Goal: Complete application form

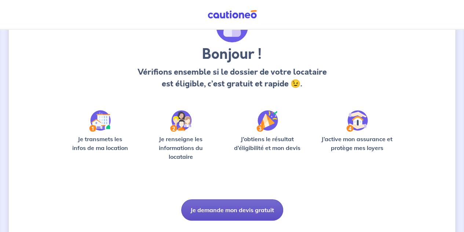
scroll to position [63, 0]
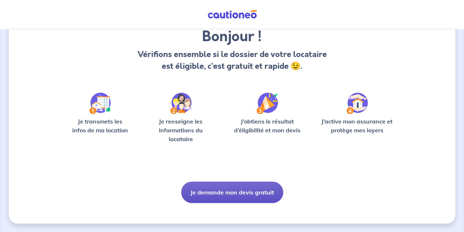
click at [214, 183] on button "Je demande mon devis gratuit" at bounding box center [232, 191] width 102 height 21
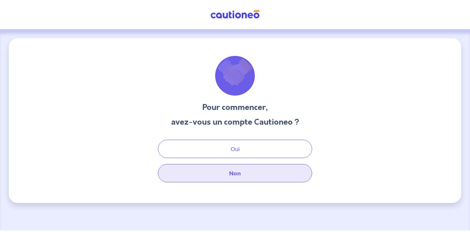
click at [226, 177] on button "Non" at bounding box center [235, 173] width 154 height 18
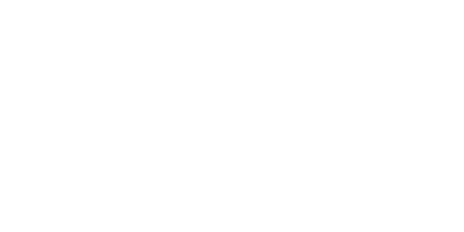
select select "FR"
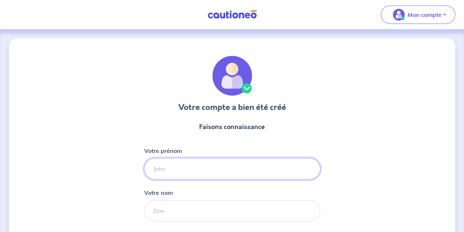
click at [168, 165] on input "Votre prénom" at bounding box center [232, 168] width 176 height 21
type input "[PERSON_NAME]"
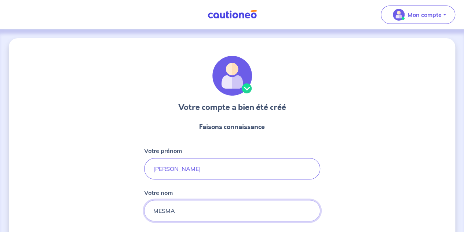
type input "Mesmacque"
type input "07 62 59 03 72"
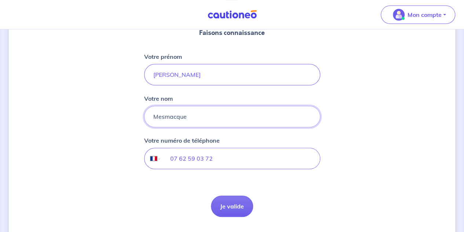
scroll to position [110, 0]
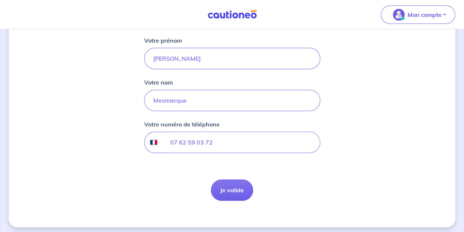
click at [235, 193] on button "Je valide" at bounding box center [232, 189] width 42 height 21
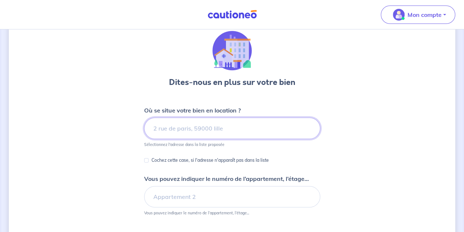
scroll to position [37, 0]
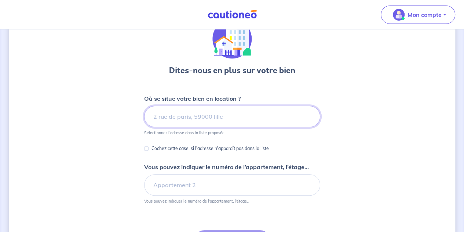
click at [163, 116] on input at bounding box center [232, 116] width 176 height 21
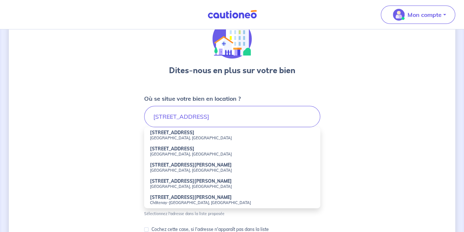
click at [172, 152] on small "[GEOGRAPHIC_DATA], [GEOGRAPHIC_DATA]" at bounding box center [232, 153] width 164 height 5
type input "[STREET_ADDRESS]"
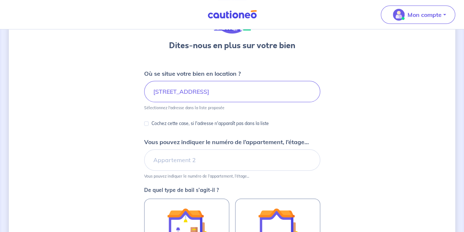
scroll to position [73, 0]
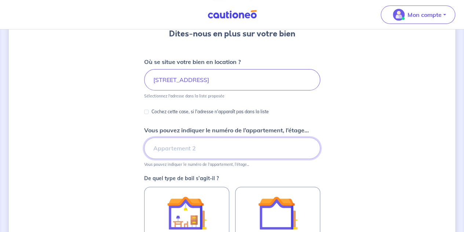
click at [161, 148] on input "Vous pouvez indiquer le numéro de l’appartement, l’étage..." at bounding box center [232, 147] width 176 height 21
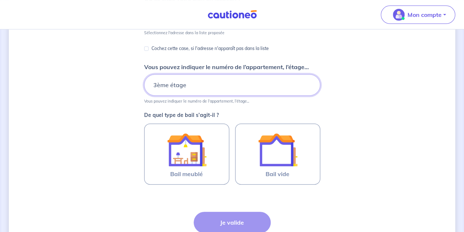
scroll to position [147, 0]
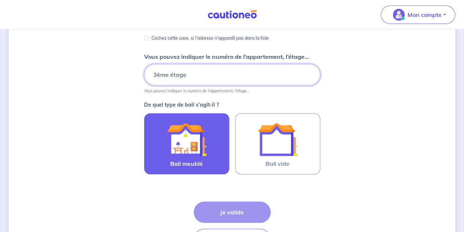
type input "3ème étage"
click at [189, 139] on img at bounding box center [187, 139] width 40 height 40
click at [0, 0] on input "Bail meublé" at bounding box center [0, 0] width 0 height 0
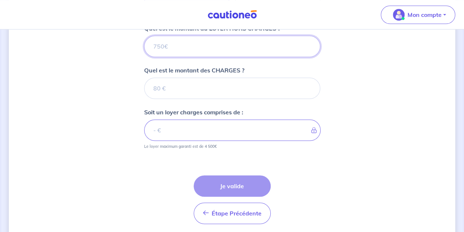
scroll to position [296, 0]
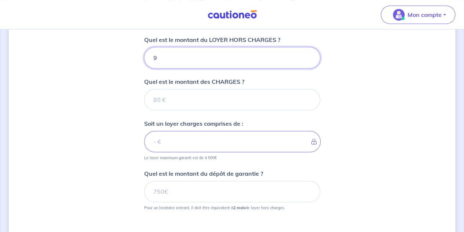
type input "97"
type input "970"
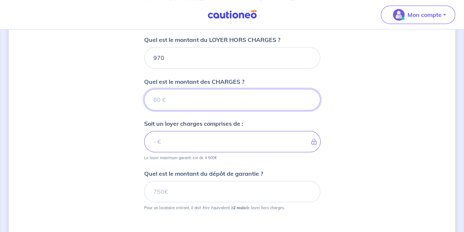
click at [149, 102] on input "Quel est le montant des CHARGES ?" at bounding box center [232, 99] width 176 height 21
type input "22"
type input "992"
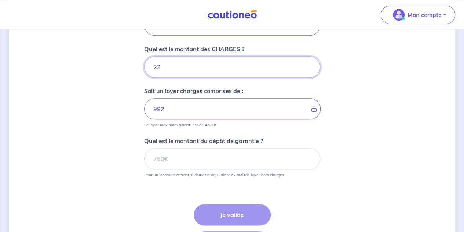
scroll to position [348, 0]
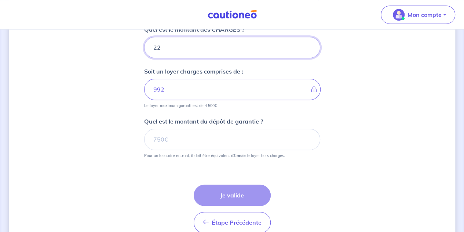
type input "22"
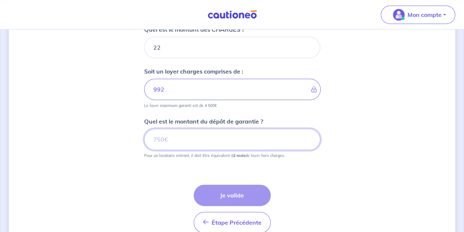
click at [185, 141] on input "Quel est le montant du dépôt de garantie ?" at bounding box center [232, 138] width 176 height 21
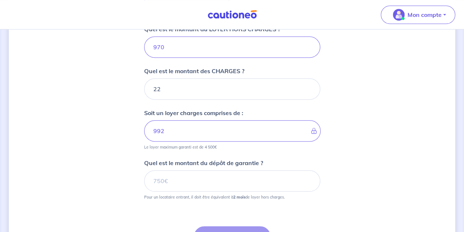
scroll to position [307, 0]
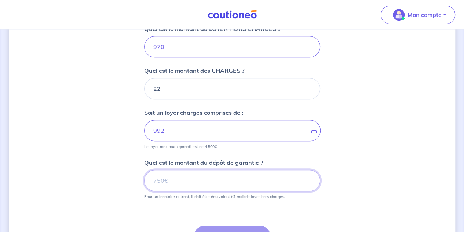
click at [182, 175] on input "Quel est le montant du dépôt de garantie ?" at bounding box center [232, 180] width 176 height 21
type input "1940"
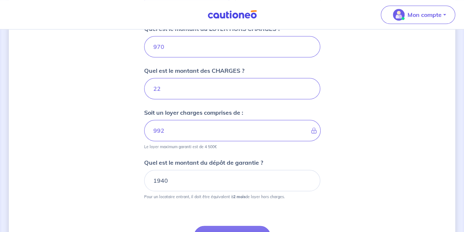
scroll to position [382, 0]
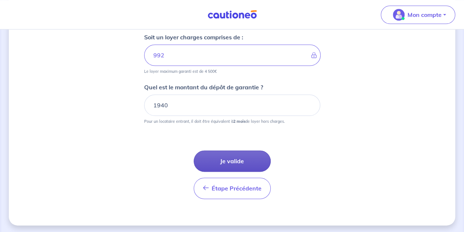
click at [217, 162] on button "Je valide" at bounding box center [232, 160] width 77 height 21
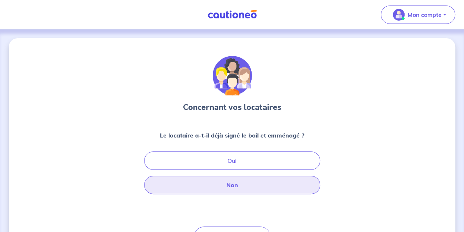
click at [221, 186] on button "Non" at bounding box center [232, 184] width 176 height 18
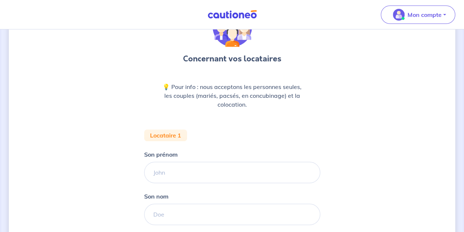
scroll to position [73, 0]
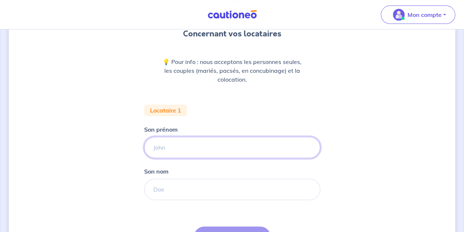
click at [168, 140] on input "Son prénom" at bounding box center [232, 147] width 176 height 21
type input "[PERSON_NAME]"
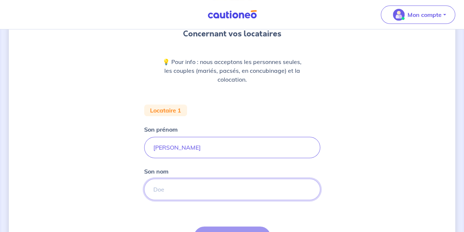
click at [178, 188] on input "Son nom" at bounding box center [232, 188] width 176 height 21
type input "MESMACQUE"
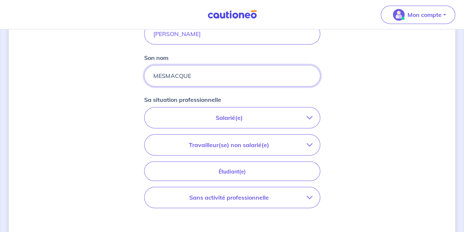
scroll to position [192, 0]
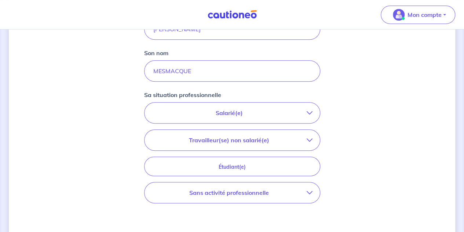
click at [215, 113] on p "Salarié(e)" at bounding box center [229, 112] width 155 height 9
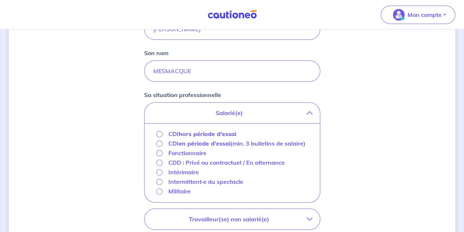
click at [178, 133] on p "CDI hors période d'essai" at bounding box center [203, 133] width 68 height 9
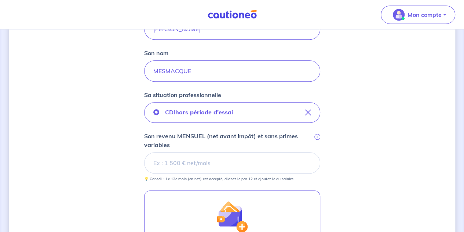
click at [155, 163] on input "Son revenu MENSUEL (net avant impôt) et sans primes variables i" at bounding box center [232, 162] width 176 height 21
click at [188, 165] on input "Son revenu MENSUEL (net avant impôt) et sans primes variables i" at bounding box center [232, 162] width 176 height 21
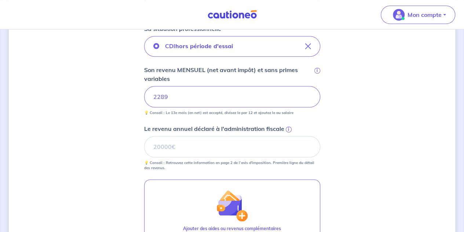
scroll to position [265, 0]
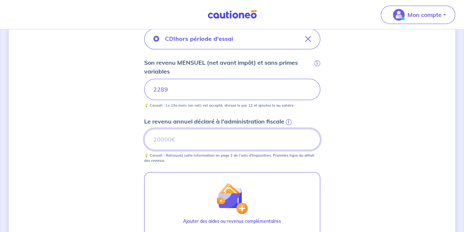
click at [195, 143] on input "Le revenu annuel déclaré à l'administration fiscale i" at bounding box center [232, 138] width 176 height 21
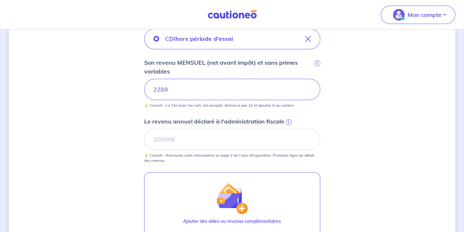
click at [286, 121] on span "i" at bounding box center [289, 122] width 6 height 6
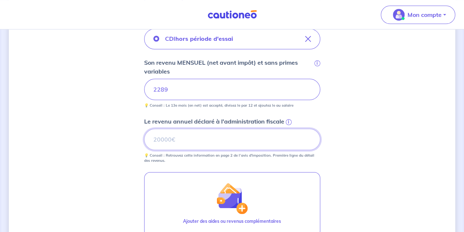
click at [286, 128] on input "Le revenu annuel déclaré à l'administration fiscale i" at bounding box center [232, 138] width 176 height 21
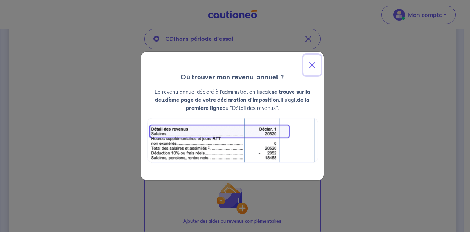
click at [309, 64] on button "Close" at bounding box center [312, 65] width 18 height 21
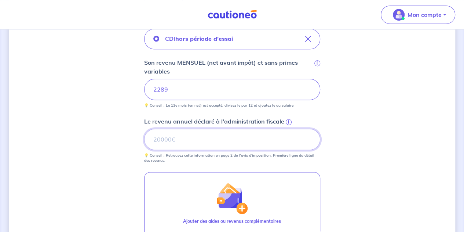
click at [171, 140] on input "Le revenu annuel déclaré à l'administration fiscale i" at bounding box center [232, 138] width 176 height 21
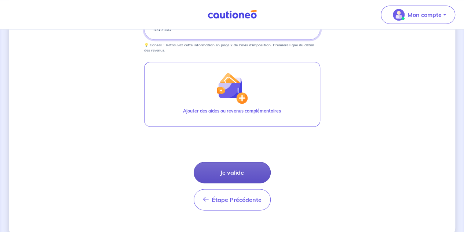
type input "44780"
click at [231, 174] on button "Je valide" at bounding box center [232, 172] width 77 height 21
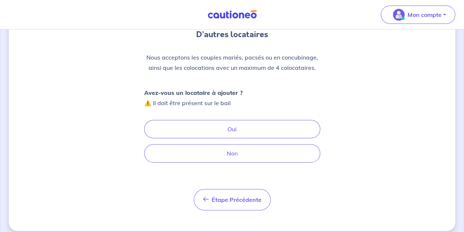
scroll to position [73, 0]
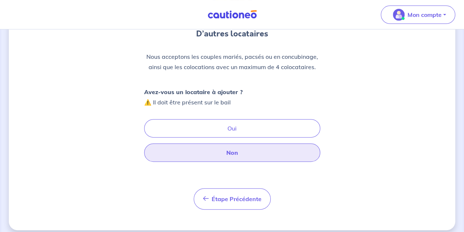
click at [227, 152] on button "Non" at bounding box center [232, 152] width 176 height 18
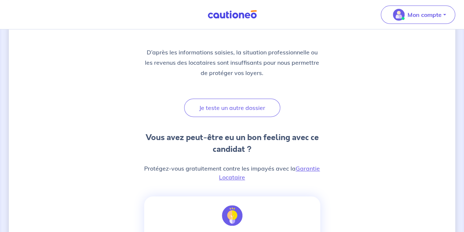
scroll to position [110, 0]
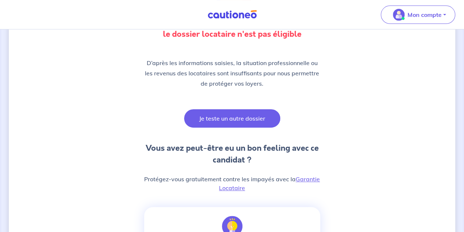
scroll to position [110, 0]
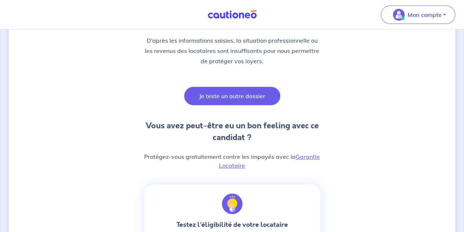
click at [227, 90] on button "Je teste un autre dossier" at bounding box center [232, 96] width 96 height 18
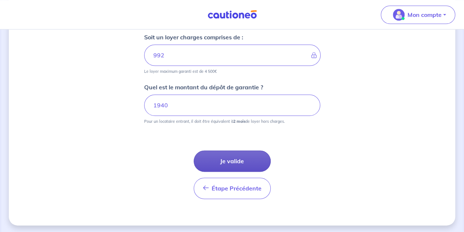
click at [228, 158] on button "Je valide" at bounding box center [232, 160] width 77 height 21
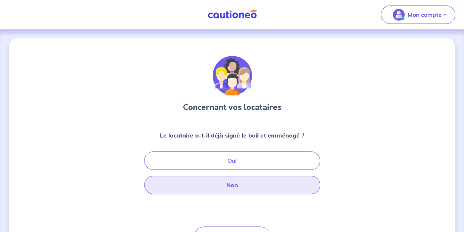
click at [222, 184] on button "Non" at bounding box center [232, 184] width 176 height 18
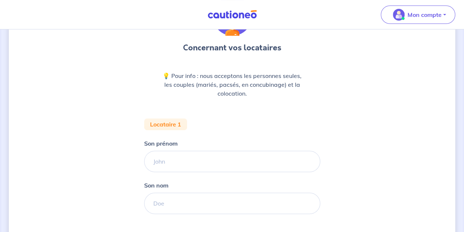
scroll to position [73, 0]
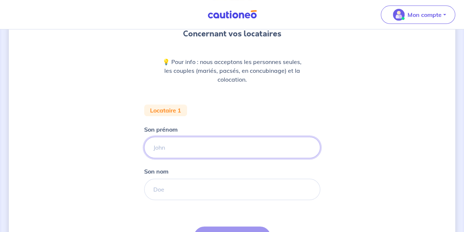
click at [169, 141] on input "Son prénom" at bounding box center [232, 147] width 176 height 21
type input "[PERSON_NAME]"
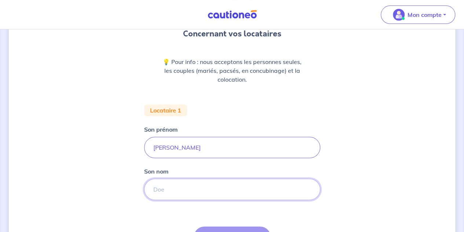
click at [178, 191] on input "Son nom" at bounding box center [232, 188] width 176 height 21
type input "MESMACQUE"
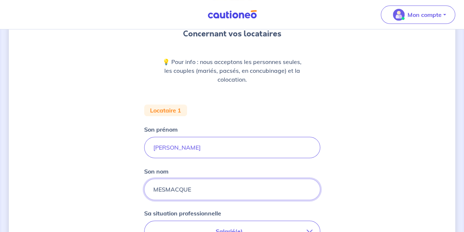
scroll to position [220, 0]
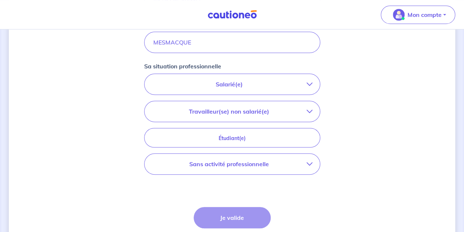
click at [217, 80] on p "Salarié(e)" at bounding box center [229, 84] width 155 height 9
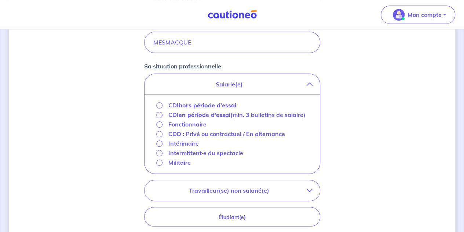
click at [185, 104] on strong "hors période d'essai" at bounding box center [208, 104] width 58 height 7
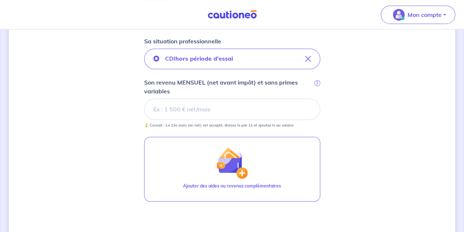
scroll to position [257, 0]
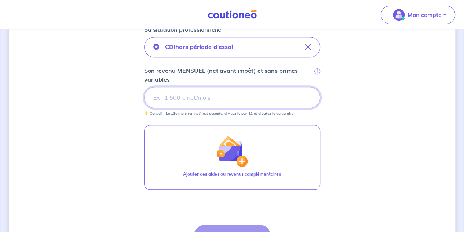
click at [187, 90] on input "Son revenu MENSUEL (net avant impôt) et sans primes variables i" at bounding box center [232, 97] width 176 height 21
click at [195, 92] on input "Son revenu MENSUEL (net avant impôt) et sans primes variables i" at bounding box center [232, 97] width 176 height 21
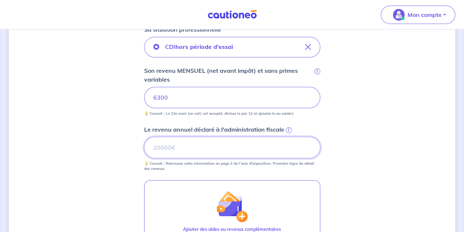
click at [191, 148] on input "Le revenu annuel déclaré à l'administration fiscale i" at bounding box center [232, 147] width 176 height 21
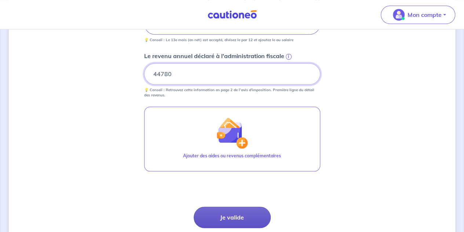
type input "44780"
click at [250, 216] on button "Je valide" at bounding box center [232, 216] width 77 height 21
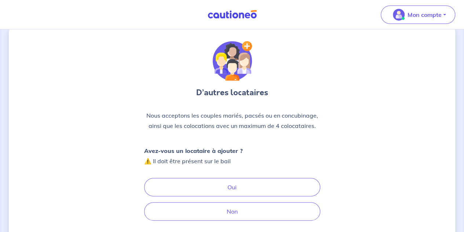
scroll to position [37, 0]
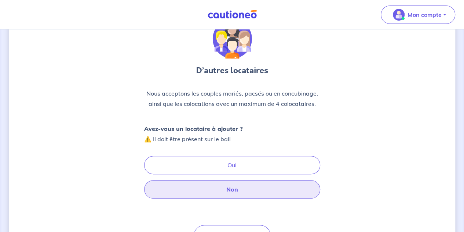
click at [233, 189] on button "Non" at bounding box center [232, 189] width 176 height 18
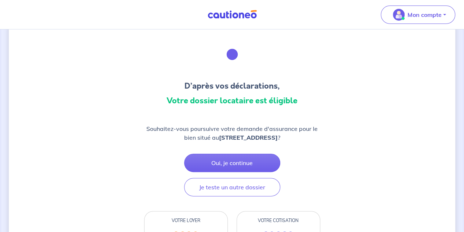
scroll to position [37, 0]
